Goal: Complete application form

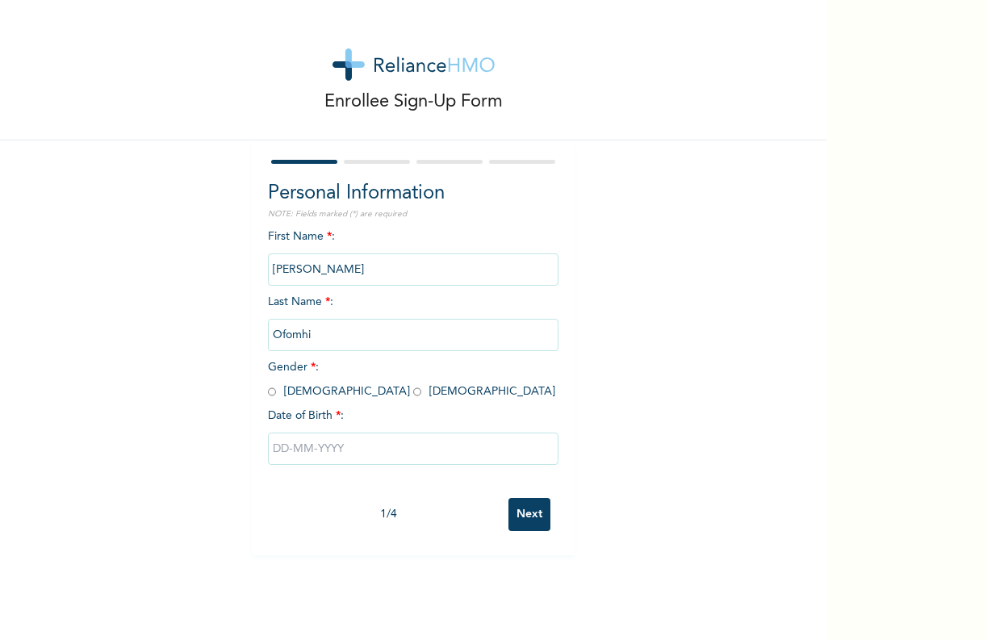
click at [413, 389] on input "radio" at bounding box center [417, 391] width 8 height 15
radio input "true"
click at [318, 451] on input "text" at bounding box center [413, 448] width 290 height 32
select select "8"
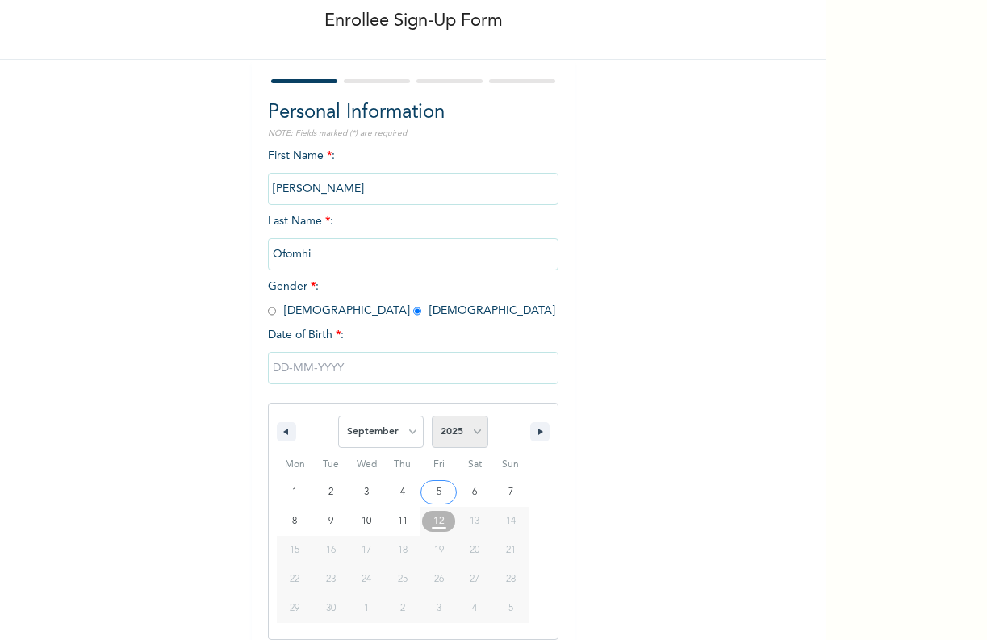
select select "1996"
select select "2"
type input "[DATE]"
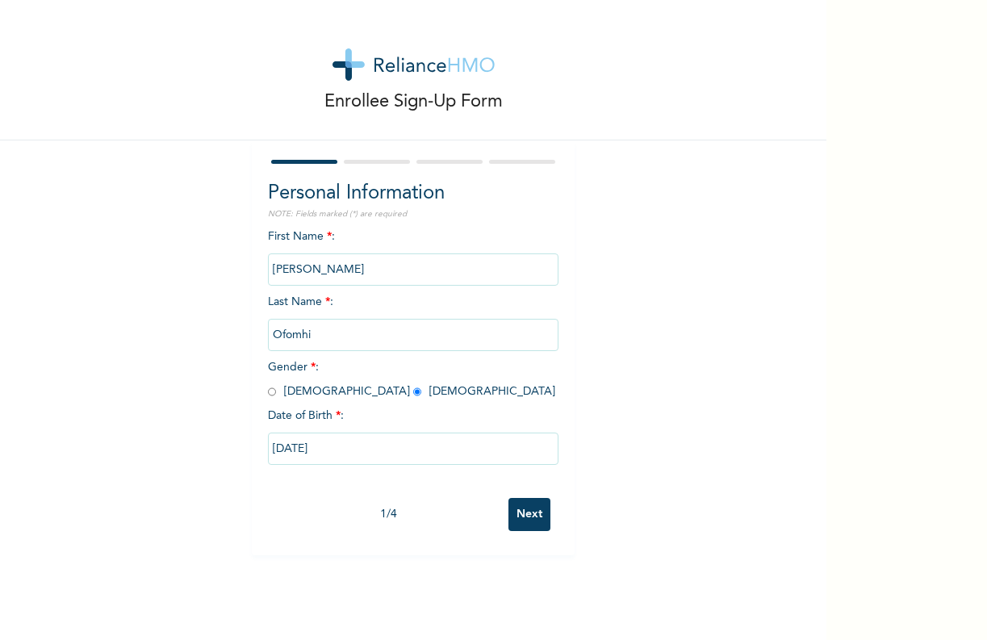
scroll to position [0, 0]
click at [523, 514] on input "Next" at bounding box center [529, 514] width 42 height 33
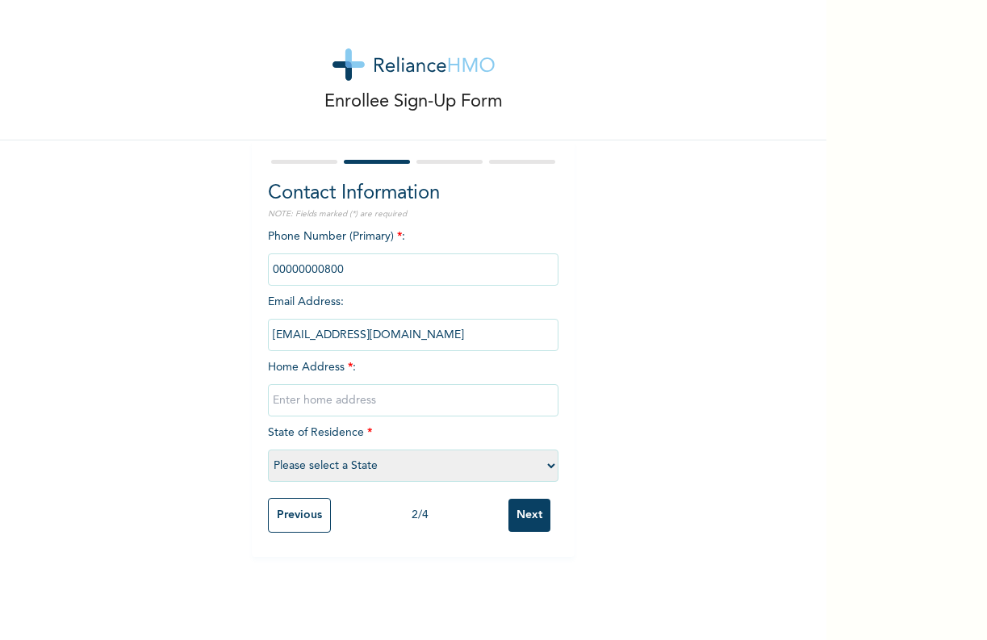
click at [303, 264] on input "phone" at bounding box center [413, 269] width 290 height 32
click at [340, 263] on input "phone" at bounding box center [413, 269] width 290 height 32
click at [312, 266] on input "phone" at bounding box center [413, 269] width 290 height 32
click at [312, 265] on input "phone" at bounding box center [413, 269] width 290 height 32
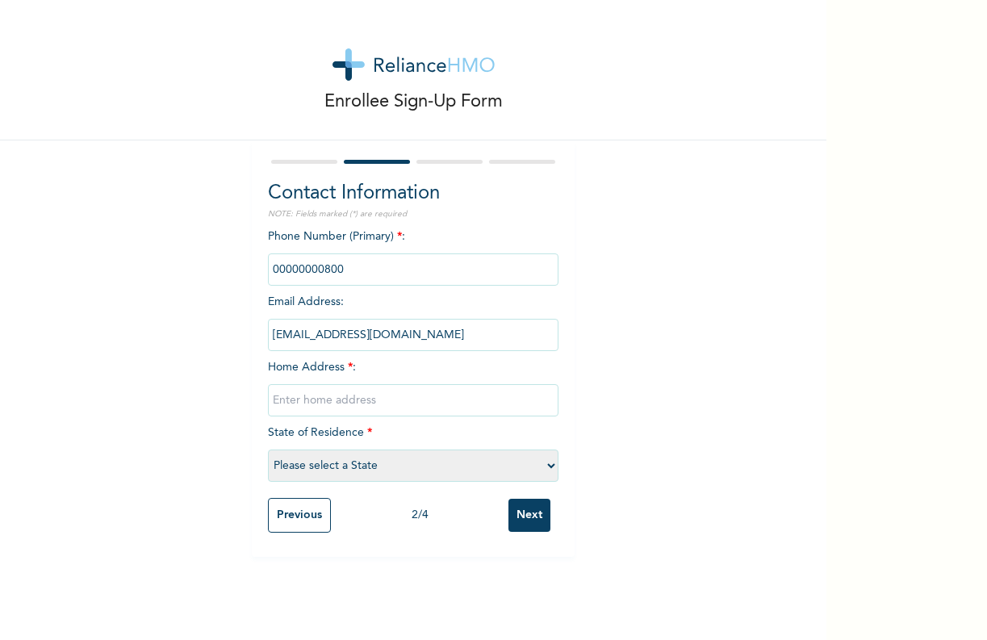
click at [320, 265] on input "phone" at bounding box center [413, 269] width 290 height 32
